Goal: Navigation & Orientation: Find specific page/section

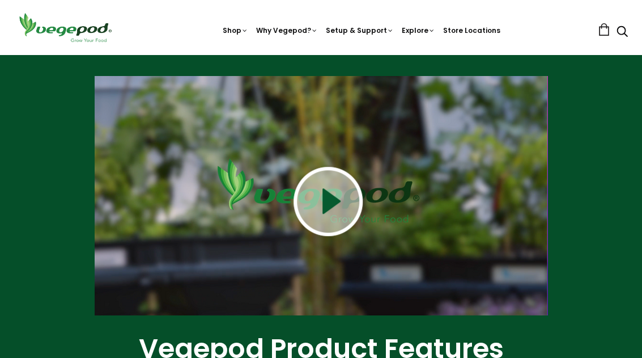
click at [334, 202] on img at bounding box center [328, 201] width 69 height 69
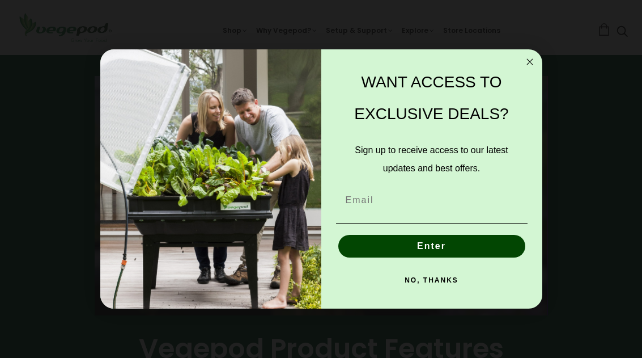
click at [535, 69] on icon "Close dialog" at bounding box center [530, 62] width 14 height 14
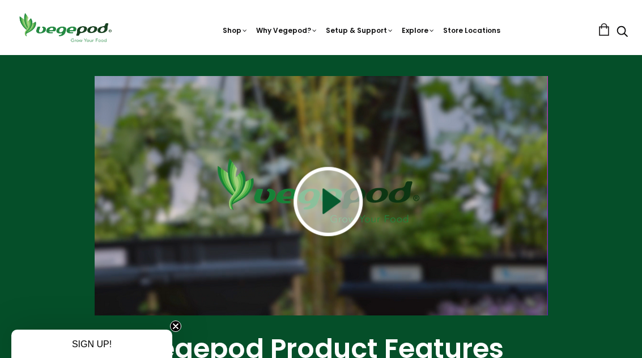
click at [178, 331] on circle "Close teaser" at bounding box center [176, 326] width 11 height 11
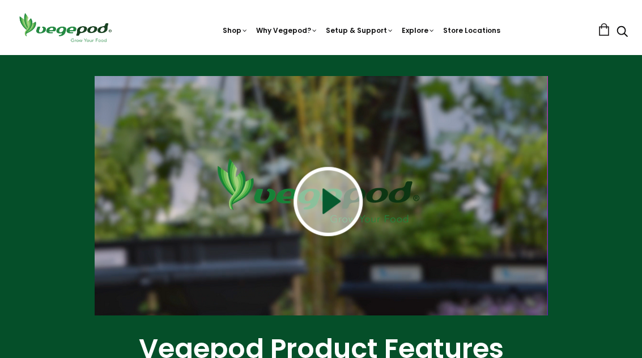
click at [334, 190] on img at bounding box center [328, 201] width 69 height 69
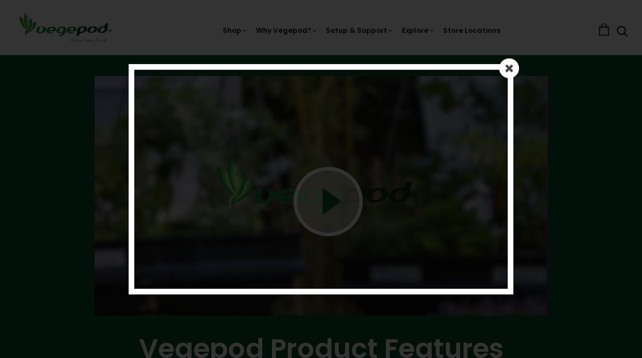
click at [516, 72] on link at bounding box center [509, 68] width 20 height 20
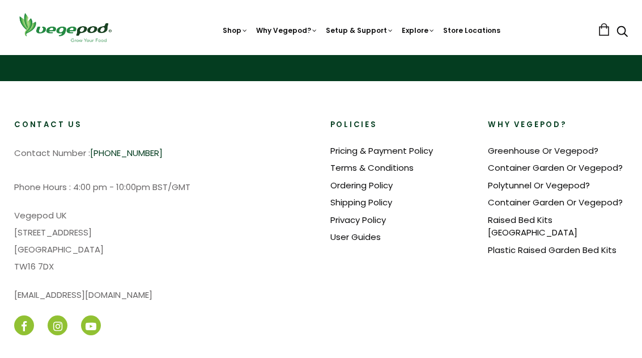
scroll to position [1960, 0]
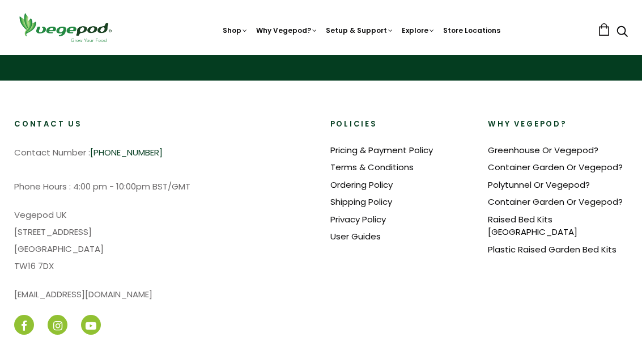
click at [414, 149] on link "Pricing & Payment Policy" at bounding box center [381, 150] width 103 height 12
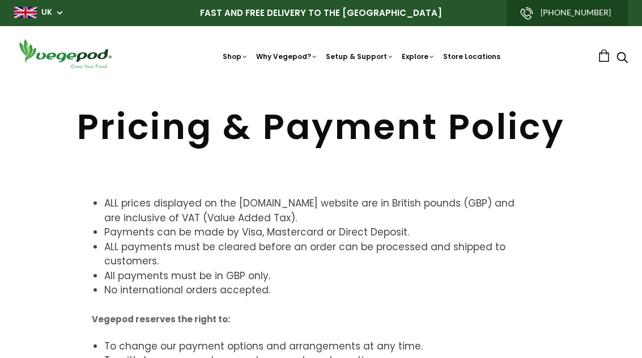
click at [475, 56] on link "Store Locations" at bounding box center [471, 57] width 57 height 10
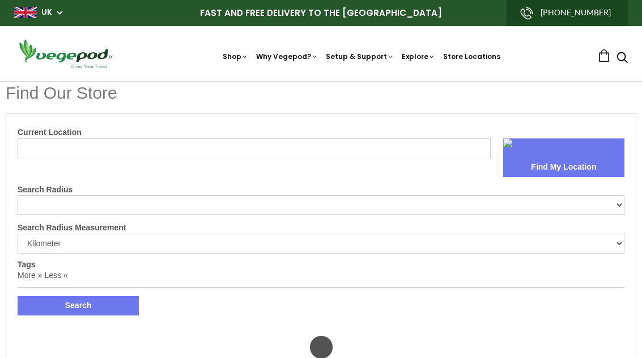
select select "m"
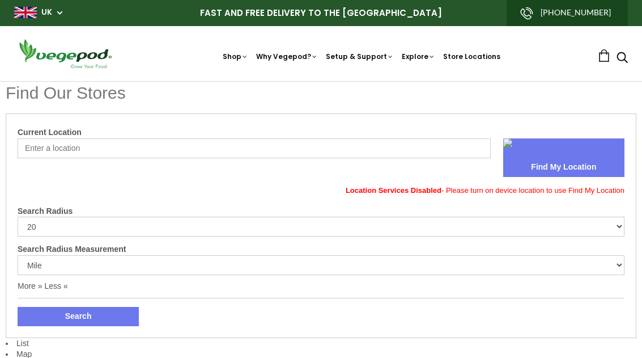
click at [103, 146] on input "Current Location" at bounding box center [254, 148] width 473 height 20
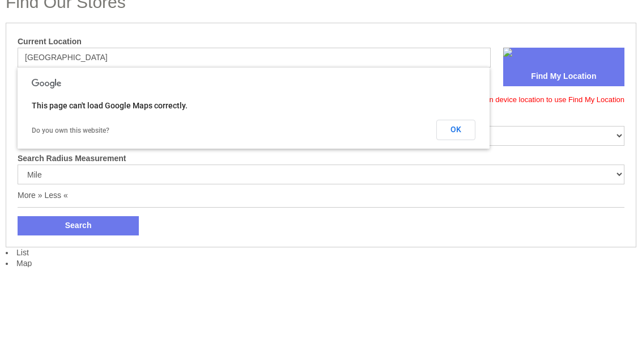
type input "Cambridge"
click at [577, 158] on button "Find My Location" at bounding box center [563, 167] width 121 height 19
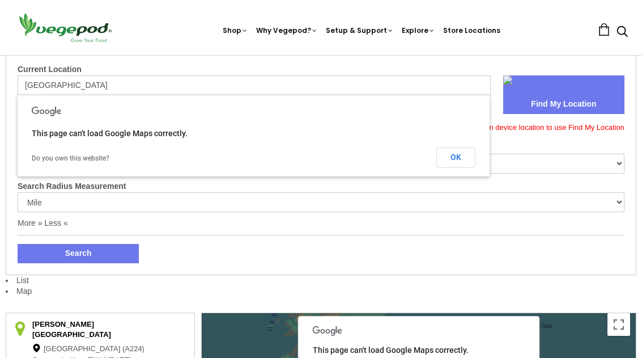
scroll to position [54, 0]
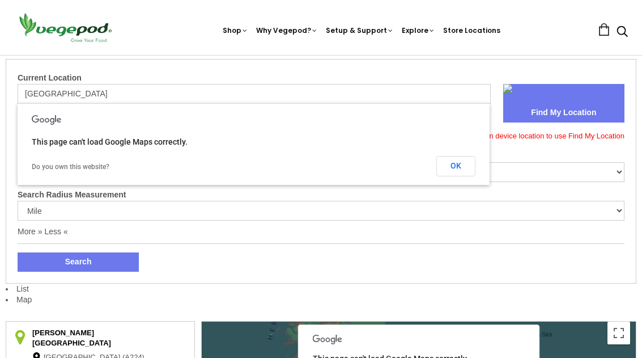
click at [458, 164] on button "OK" at bounding box center [455, 166] width 39 height 20
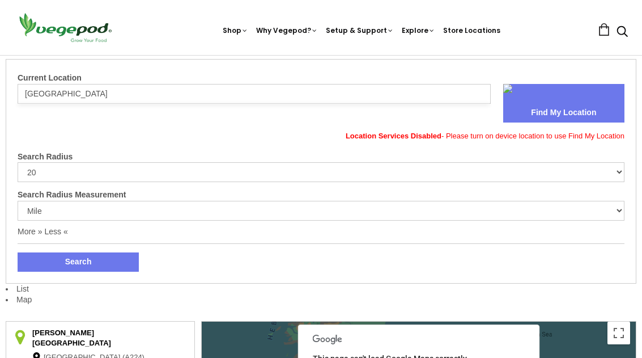
click at [576, 107] on button "Find My Location" at bounding box center [563, 112] width 121 height 19
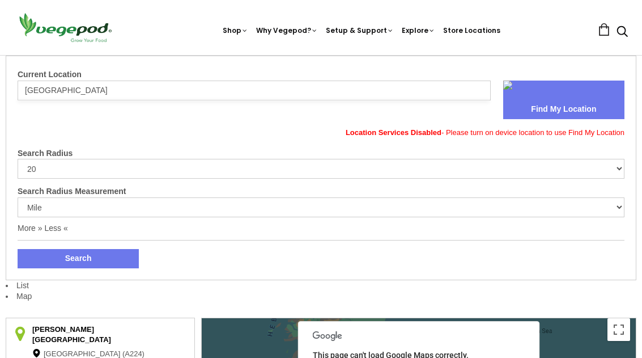
scroll to position [60, 0]
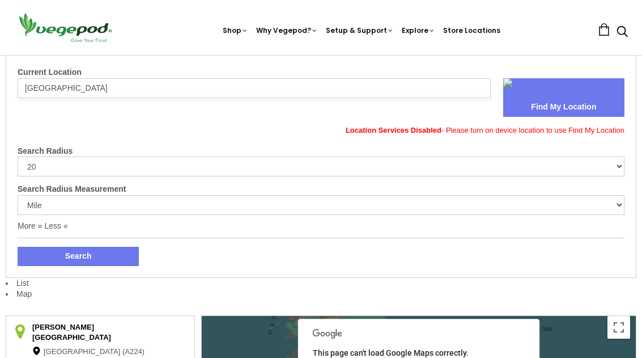
click at [83, 246] on button "Search" at bounding box center [78, 255] width 121 height 19
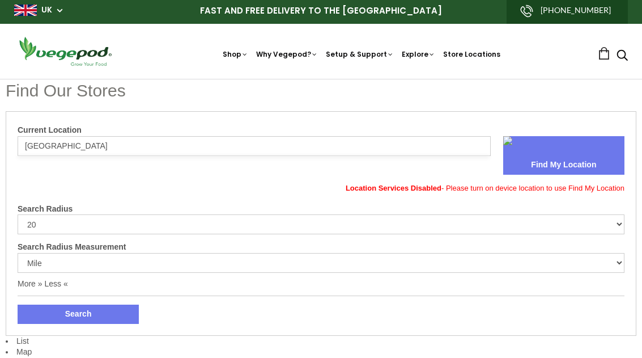
scroll to position [0, 0]
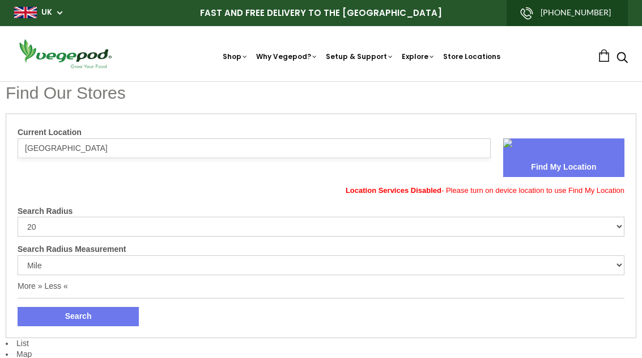
click at [92, 148] on input "Cambridge" at bounding box center [254, 148] width 473 height 20
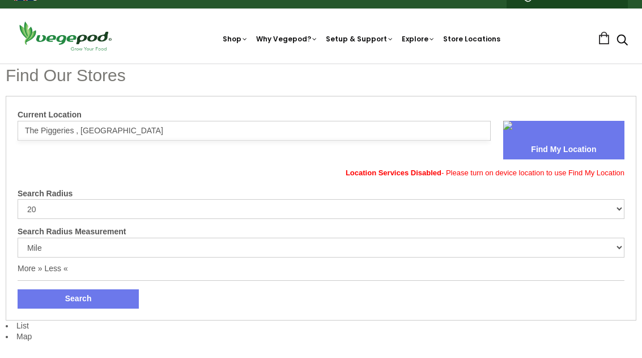
scroll to position [18, 0]
click at [160, 129] on input "The Piggeries , Wimpole Road" at bounding box center [254, 131] width 473 height 20
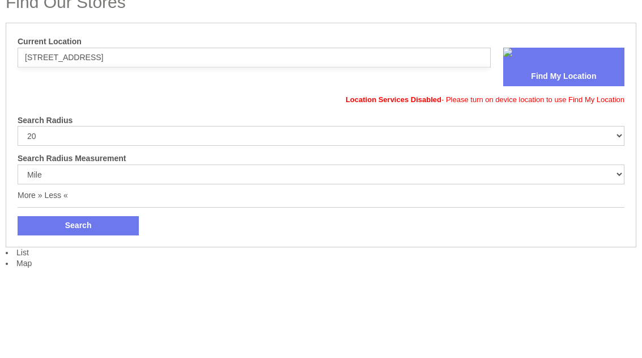
type input "The Piggeries , Wimpole Road Great Eversden Cambridge Cambridgeshire CB23 1HR"
click at [567, 141] on button "Find My Location" at bounding box center [563, 150] width 121 height 19
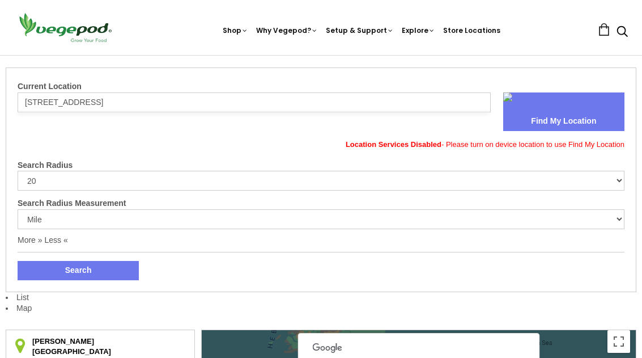
scroll to position [28, 0]
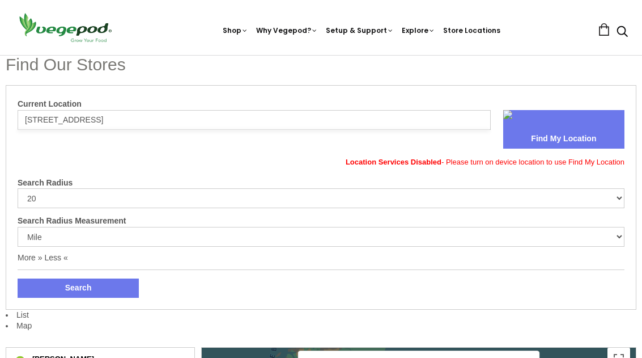
click at [91, 291] on button "Search" at bounding box center [78, 287] width 121 height 19
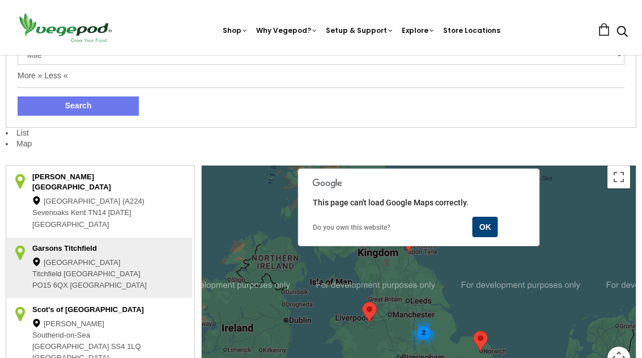
scroll to position [210, 0]
click at [493, 226] on button "OK" at bounding box center [485, 226] width 25 height 20
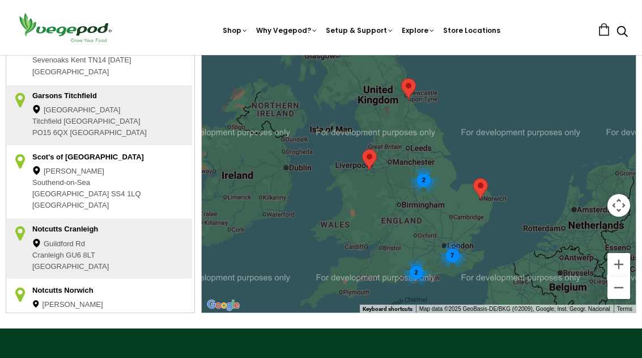
scroll to position [362, 0]
click at [71, 300] on div "Daniels Road" at bounding box center [94, 311] width 125 height 22
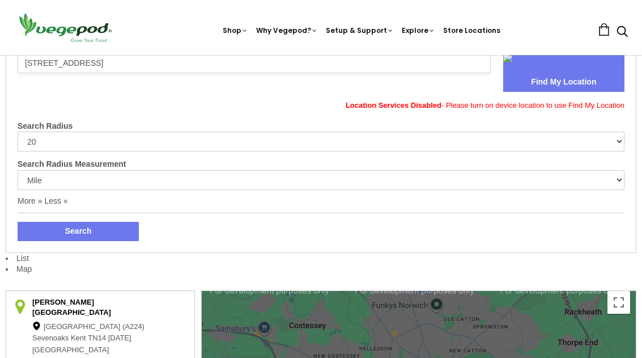
scroll to position [0, 0]
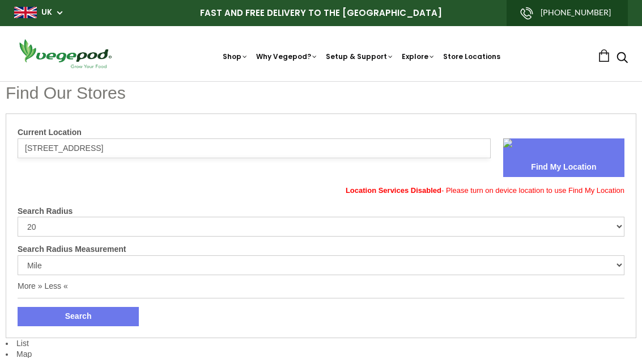
click at [321, 81] on img at bounding box center [321, 81] width 0 height 0
